Goal: Find specific page/section: Find specific page/section

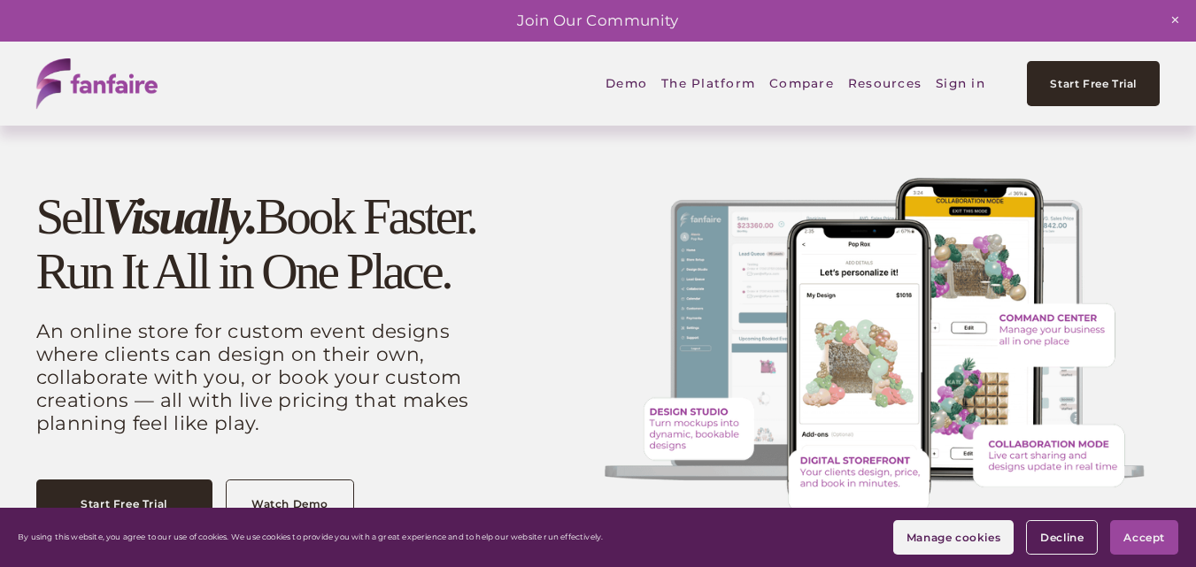
click at [964, 83] on link "Sign in" at bounding box center [960, 83] width 50 height 41
click at [956, 87] on link "Sign in" at bounding box center [960, 83] width 50 height 41
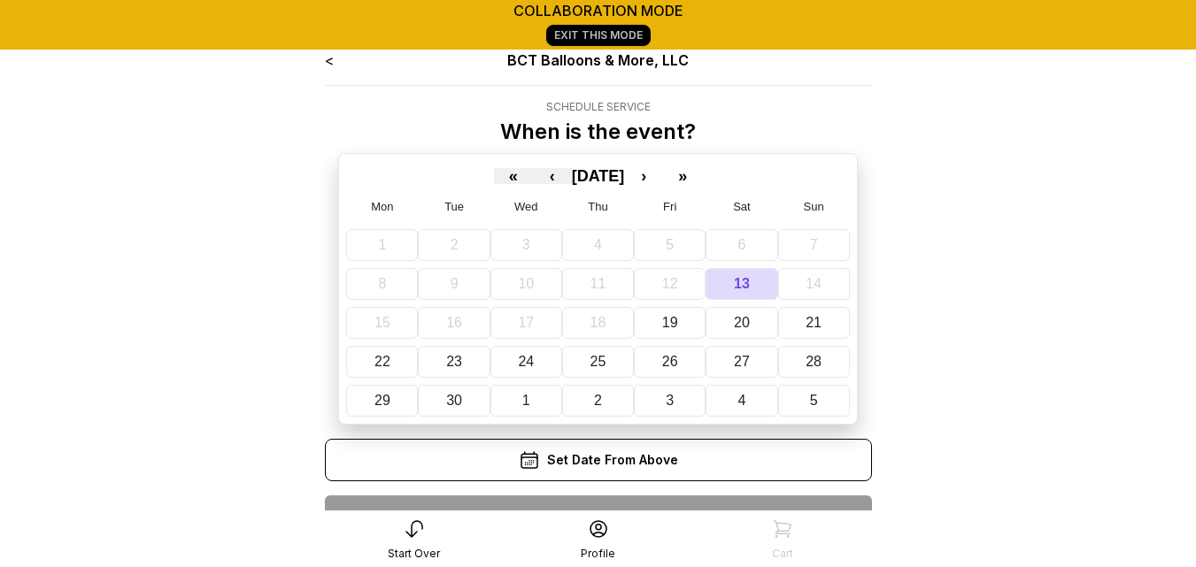
click at [595, 460] on div "Set Date From Above" at bounding box center [598, 460] width 547 height 42
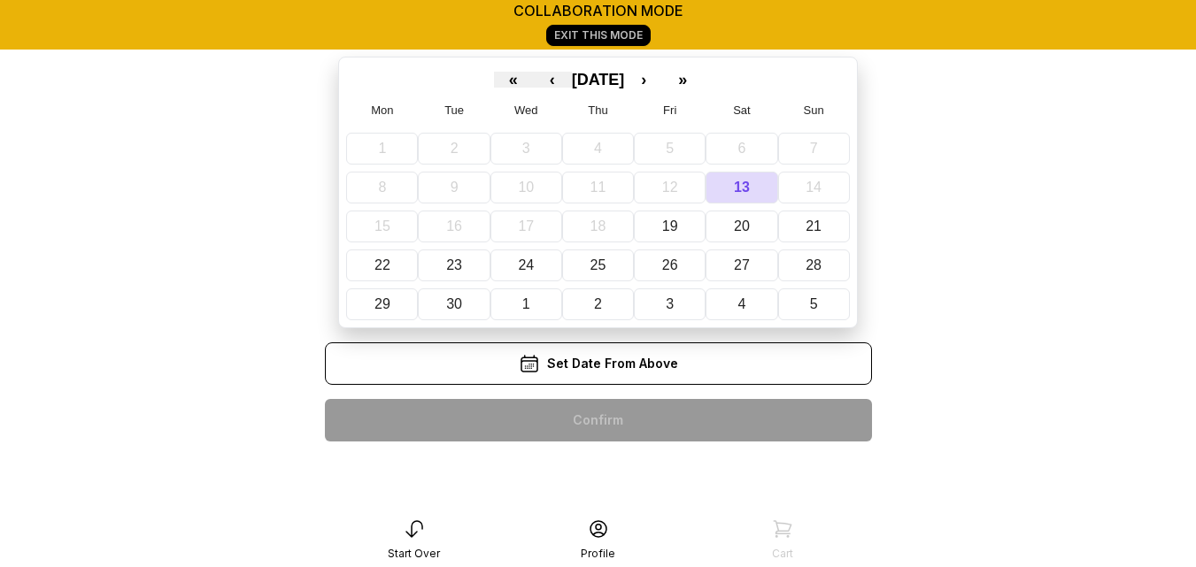
scroll to position [98, 0]
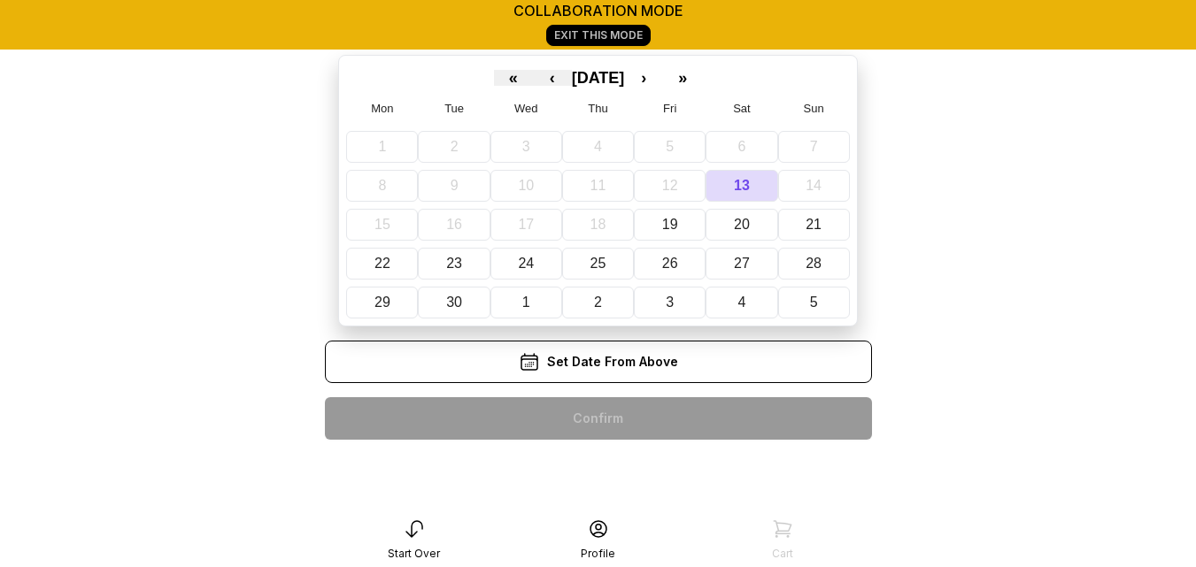
click at [535, 358] on icon at bounding box center [529, 361] width 21 height 21
click at [658, 228] on button "19" at bounding box center [670, 225] width 72 height 32
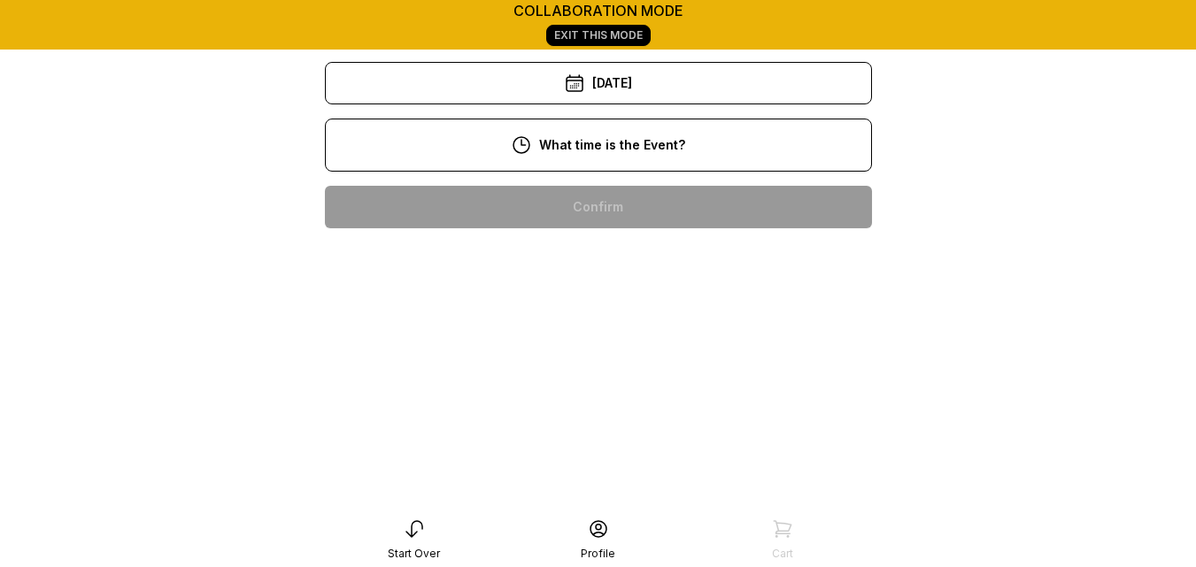
click at [612, 37] on link "Exit This Mode" at bounding box center [598, 35] width 104 height 21
